Goal: Communication & Community: Answer question/provide support

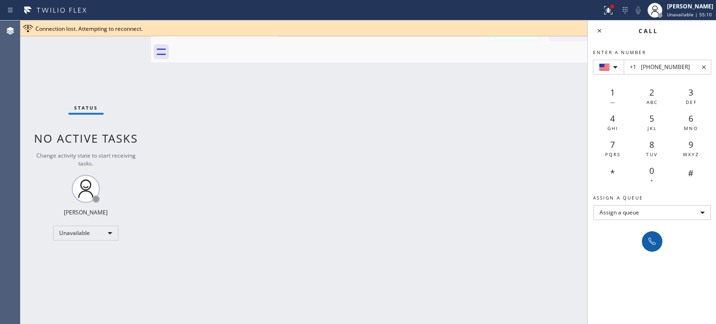
type input "+1 [PHONE_NUMBER]"
click at [649, 234] on button at bounding box center [652, 241] width 21 height 21
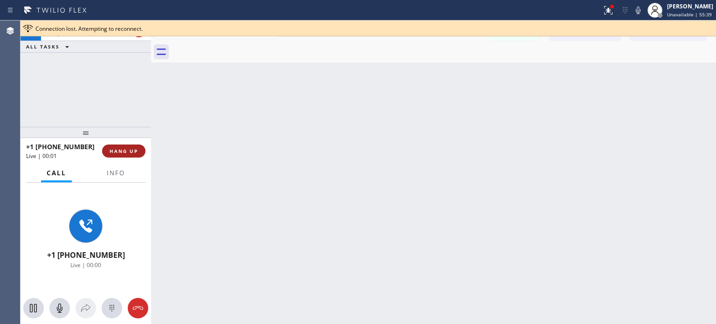
click at [125, 152] on span "HANG UP" at bounding box center [124, 151] width 28 height 7
click at [133, 151] on span "HANG UP" at bounding box center [124, 151] width 28 height 7
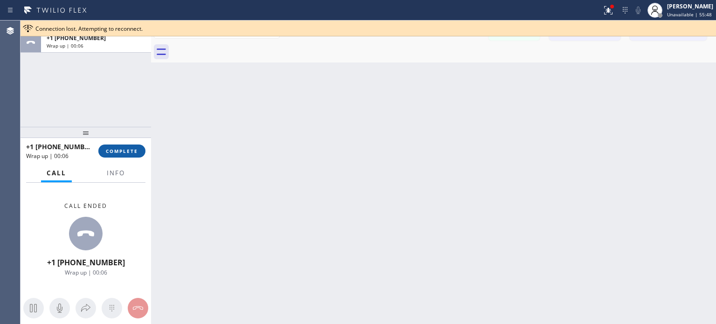
click at [114, 153] on span "COMPLETE" at bounding box center [122, 151] width 32 height 7
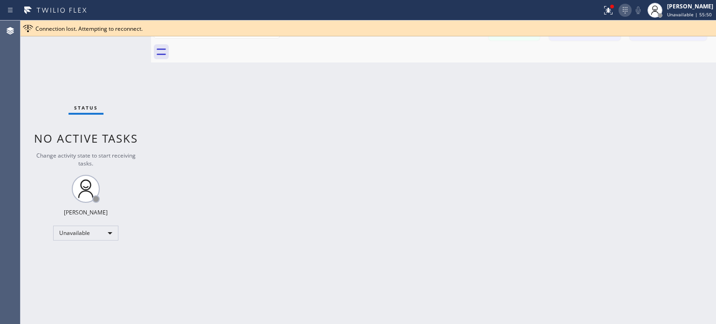
click at [623, 8] on icon at bounding box center [625, 10] width 11 height 11
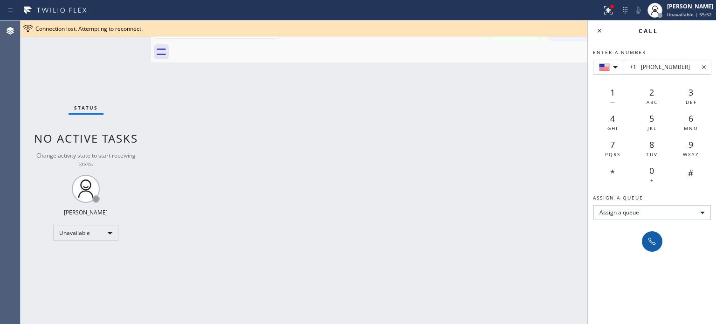
type input "+1 [PHONE_NUMBER]"
click at [651, 241] on icon at bounding box center [652, 241] width 11 height 11
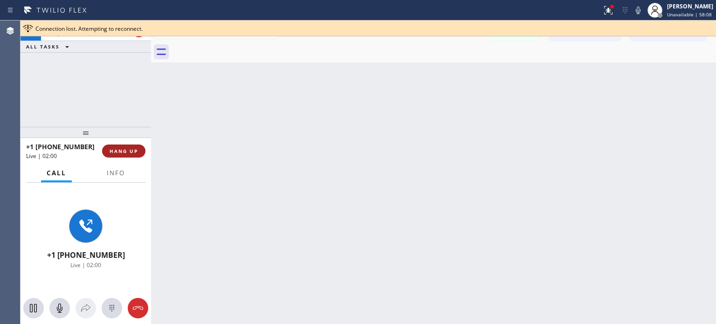
click at [121, 154] on button "HANG UP" at bounding box center [123, 151] width 43 height 13
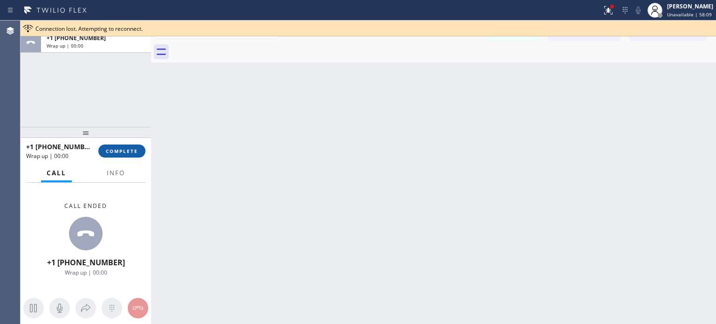
click at [127, 152] on span "COMPLETE" at bounding box center [122, 151] width 32 height 7
